Goal: Transaction & Acquisition: Purchase product/service

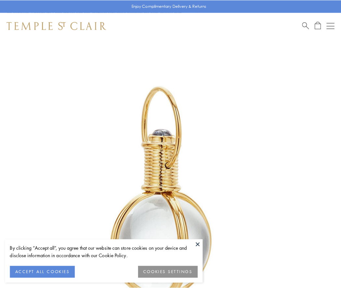
scroll to position [170, 0]
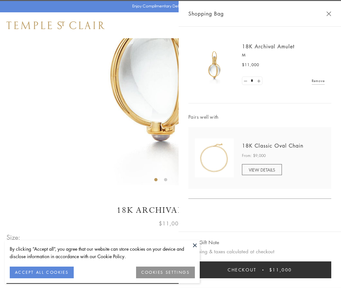
click at [260, 270] on button "Checkout $11,000" at bounding box center [259, 270] width 143 height 17
